Goal: Check status: Check status

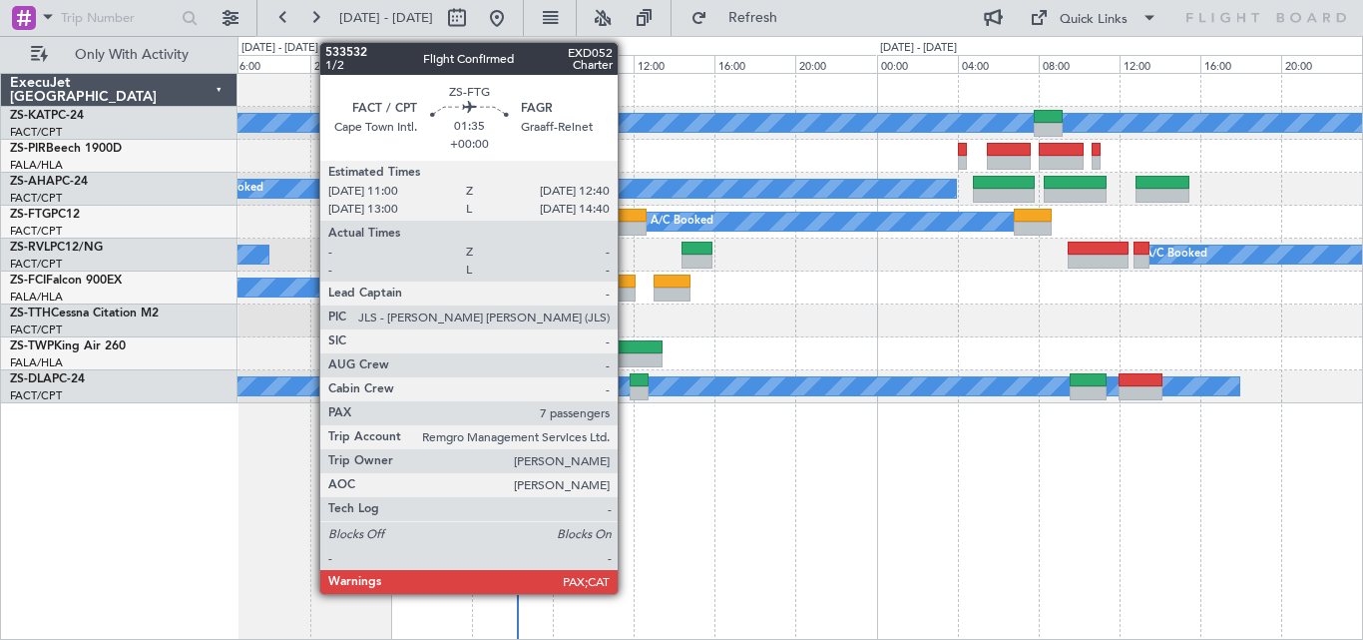
click at [627, 220] on div at bounding box center [630, 216] width 34 height 14
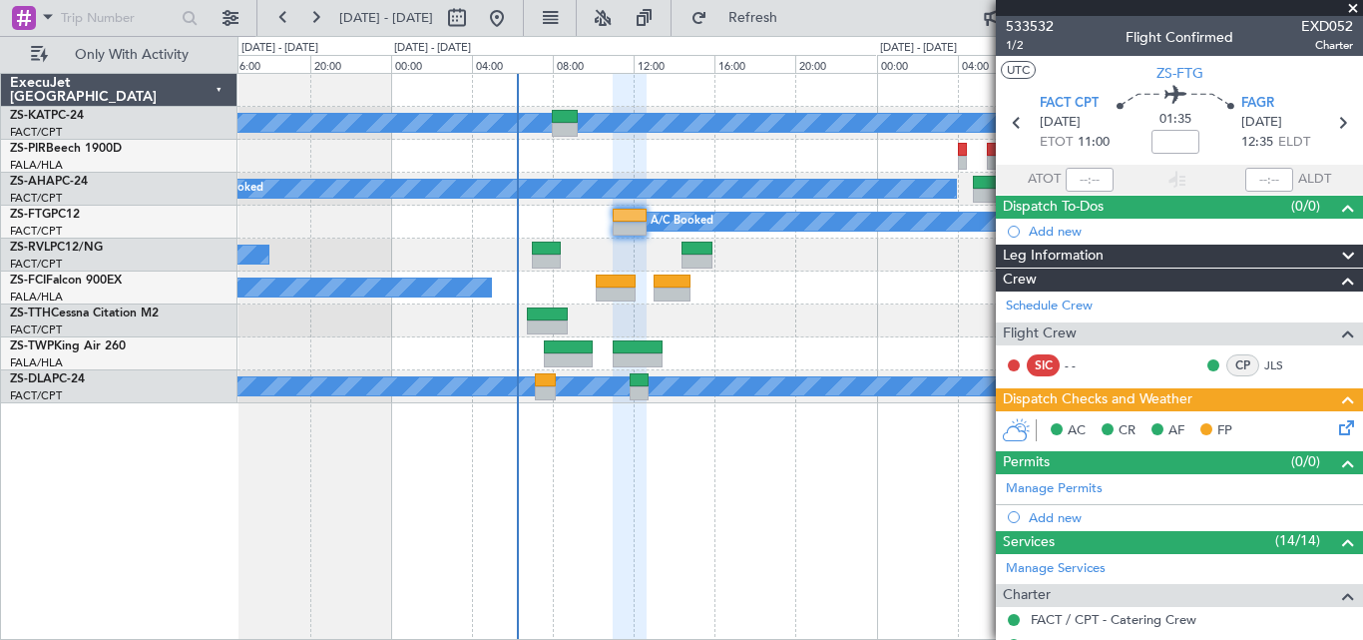
drag, startPoint x: 1278, startPoint y: 72, endPoint x: 1325, endPoint y: 76, distance: 48.1
click at [1299, 76] on section "UTC ZS-FTG" at bounding box center [1179, 71] width 367 height 30
click at [1045, 32] on span "533532" at bounding box center [1030, 26] width 48 height 21
click at [1347, 8] on div at bounding box center [1179, 8] width 367 height 16
click at [1352, 7] on span at bounding box center [1353, 9] width 20 height 18
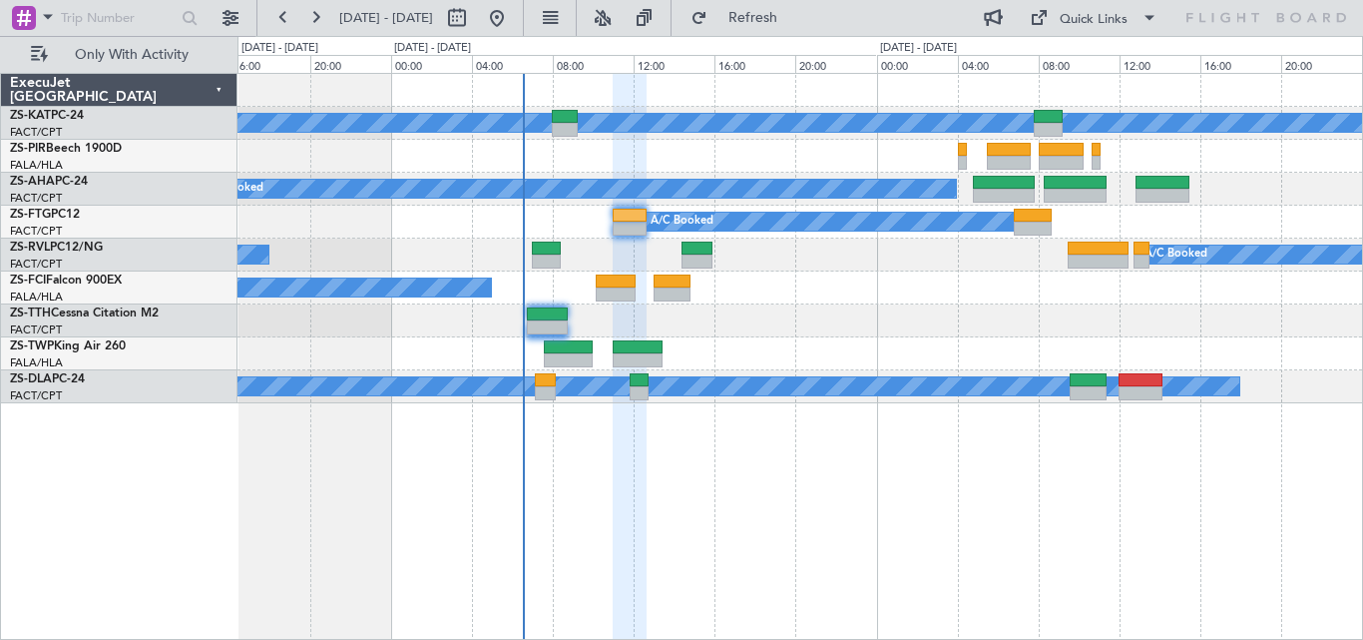
type input "0"
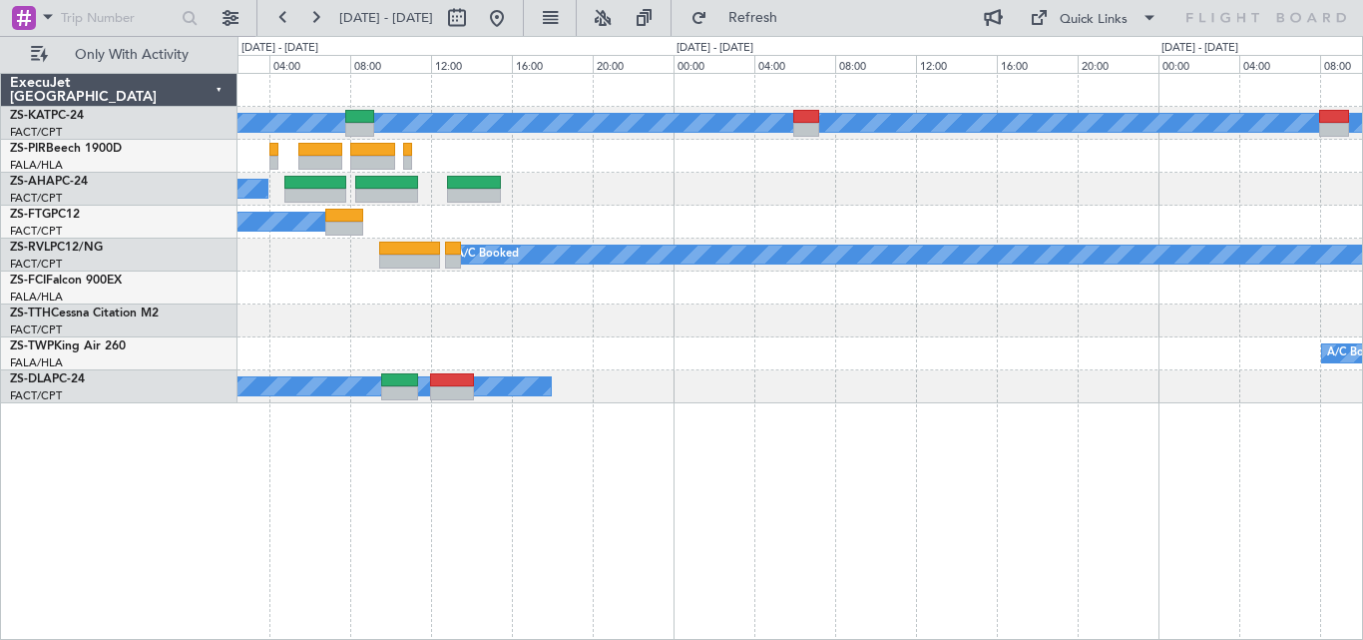
click at [412, 336] on div "A/C Unavailable A/C Booked A/C Booked A/C Booked A/C Booked A/C Unavailable" at bounding box center [800, 238] width 1125 height 329
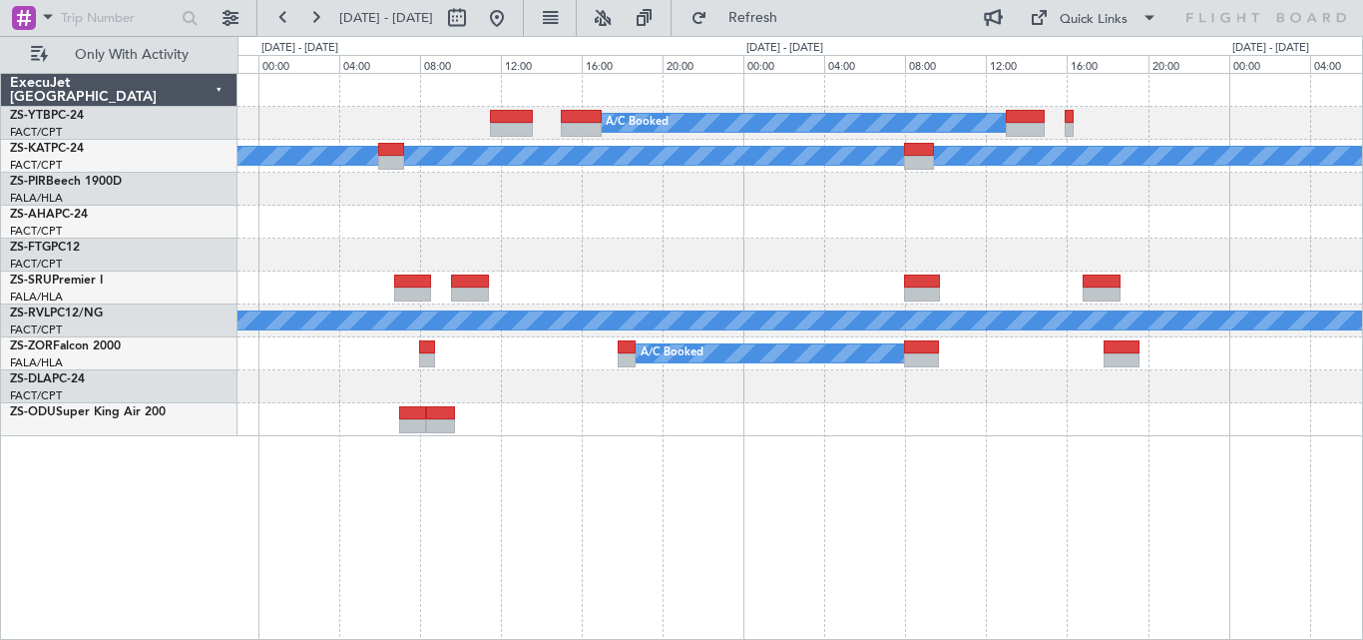
click at [699, 377] on div "A/C Unavailable" at bounding box center [800, 386] width 1125 height 33
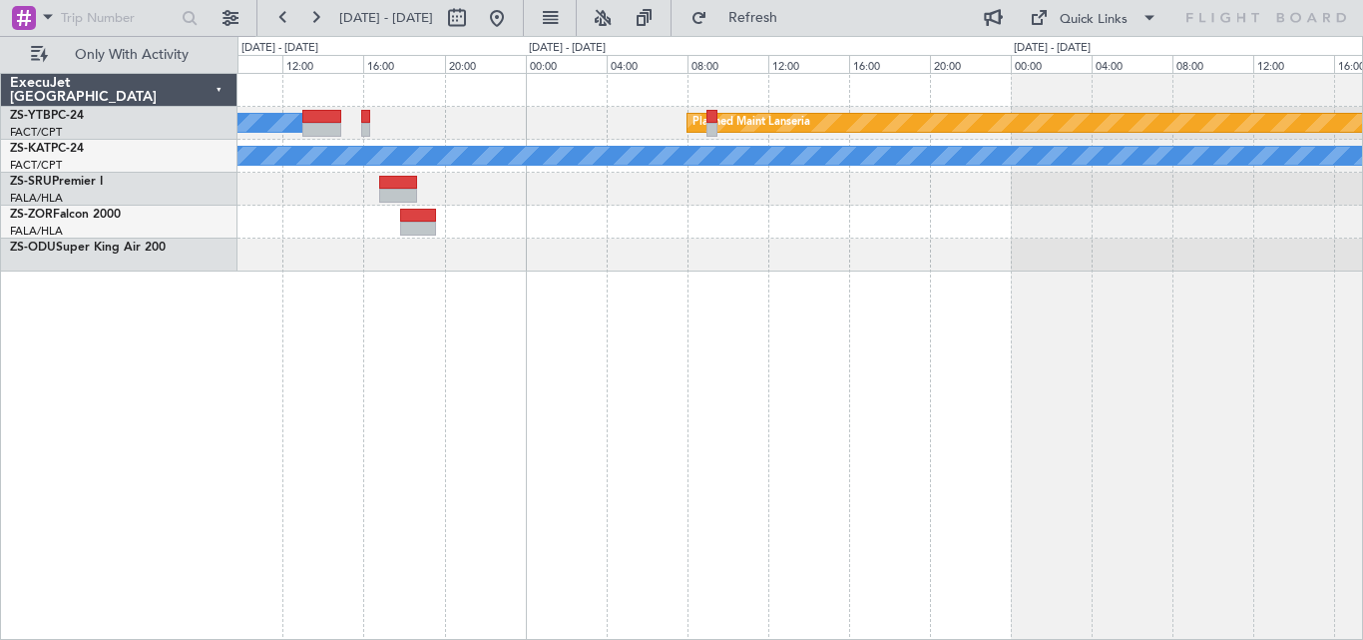
click at [542, 540] on div "A/C Booked Planned Maint Lanseria A/C Unavailable A/C Booked" at bounding box center [801, 356] width 1126 height 567
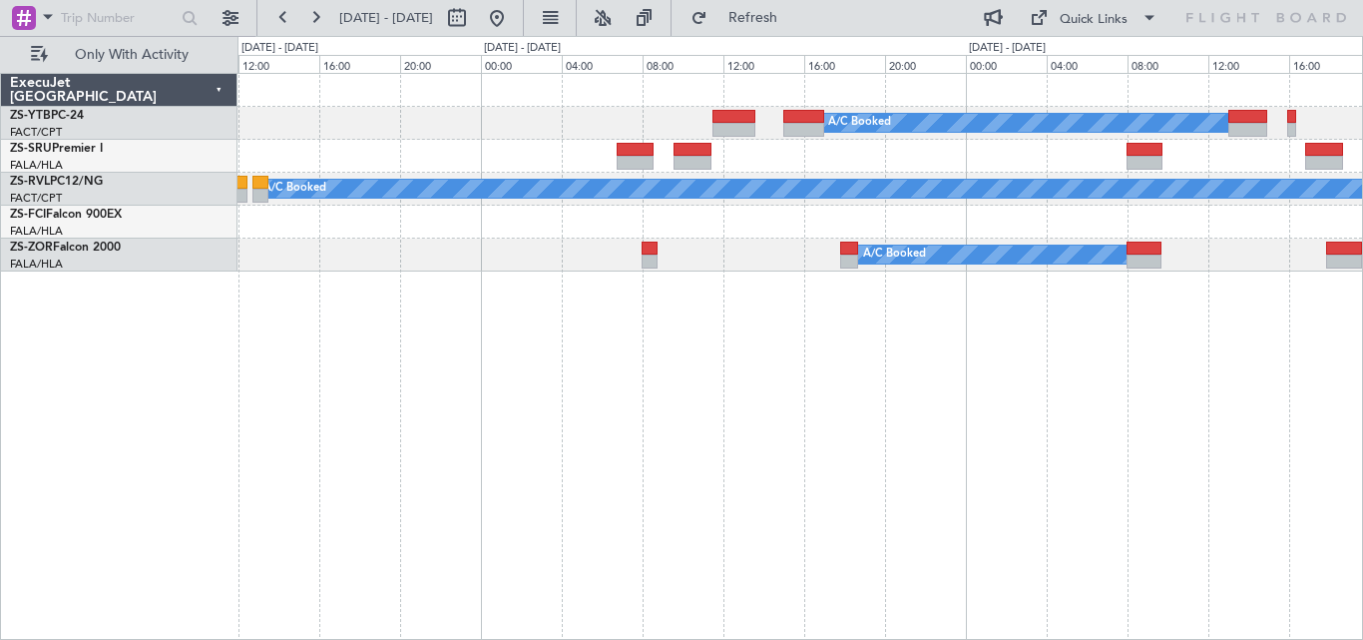
click at [1362, 367] on div "A/C Booked Planned Maint Lanseria A/C Booked A/C Booked ExecuJet [GEOGRAPHIC_DA…" at bounding box center [681, 338] width 1363 height 604
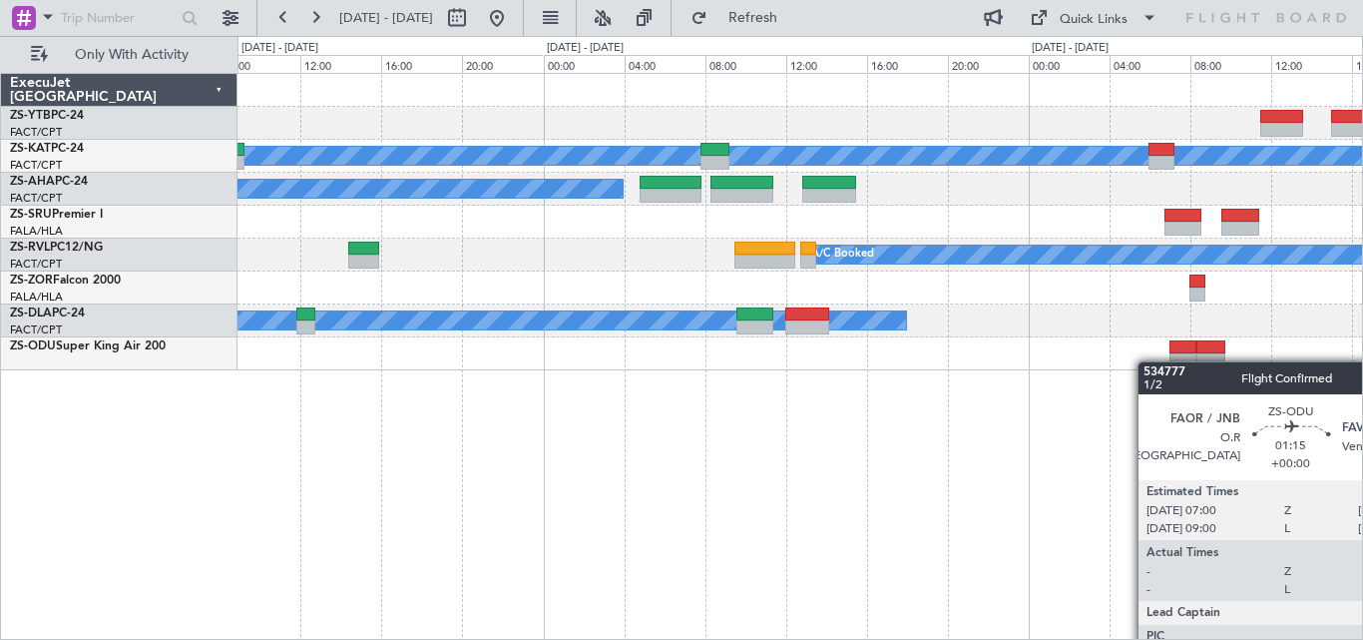
click at [1172, 361] on div "A/C Booked A/C Unavailable A/C Booked A/C Booked A/C Booked A/C Unavailable" at bounding box center [801, 356] width 1126 height 567
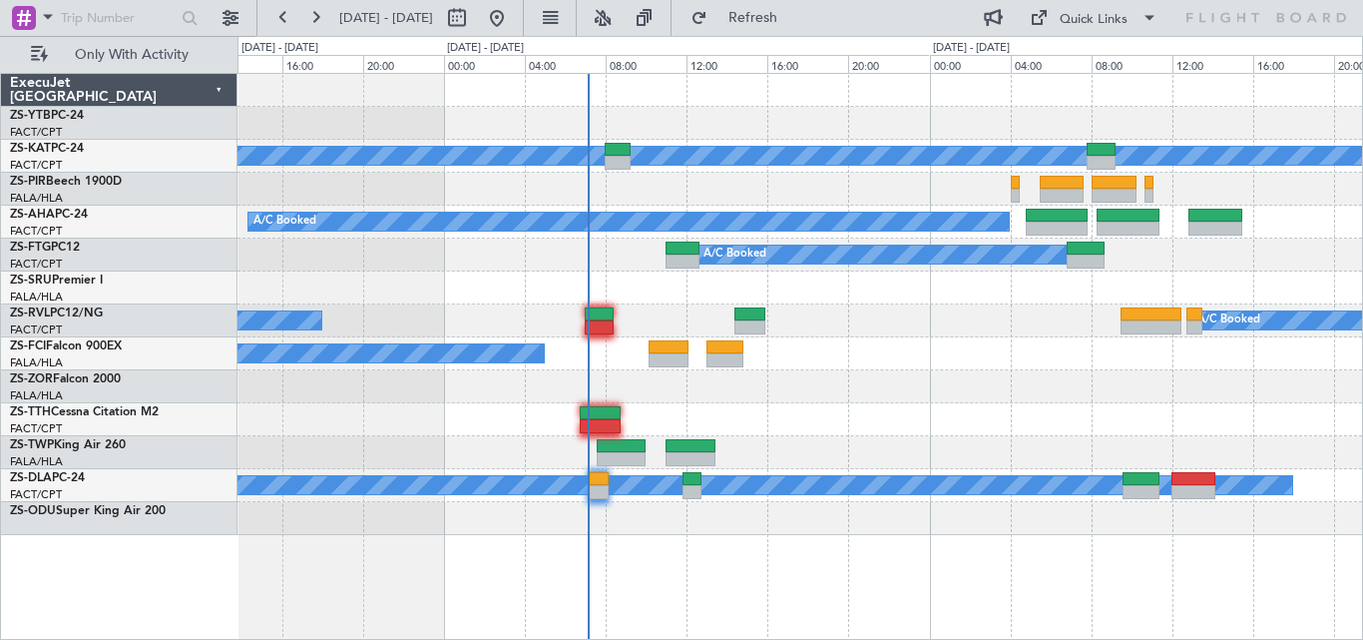
click at [937, 388] on div at bounding box center [800, 386] width 1125 height 33
